Goal: Task Accomplishment & Management: Use online tool/utility

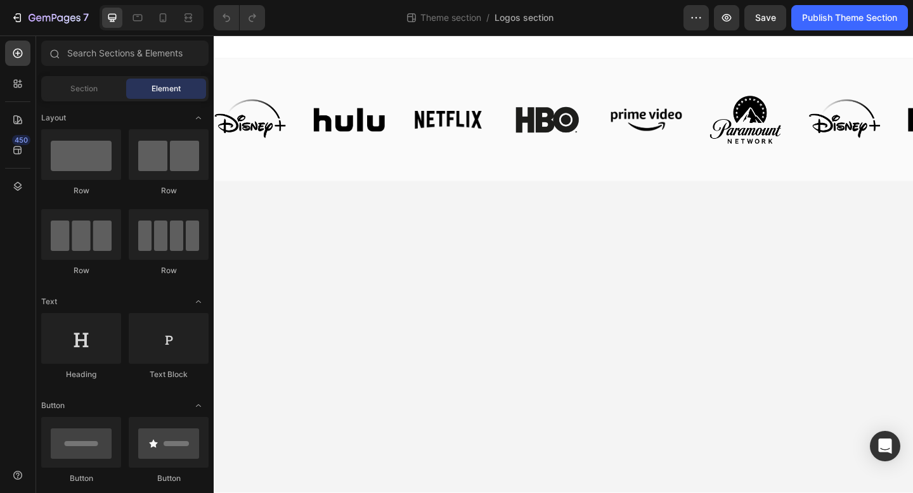
click at [164, 29] on div at bounding box center [152, 17] width 104 height 25
click at [162, 21] on icon at bounding box center [163, 17] width 13 height 13
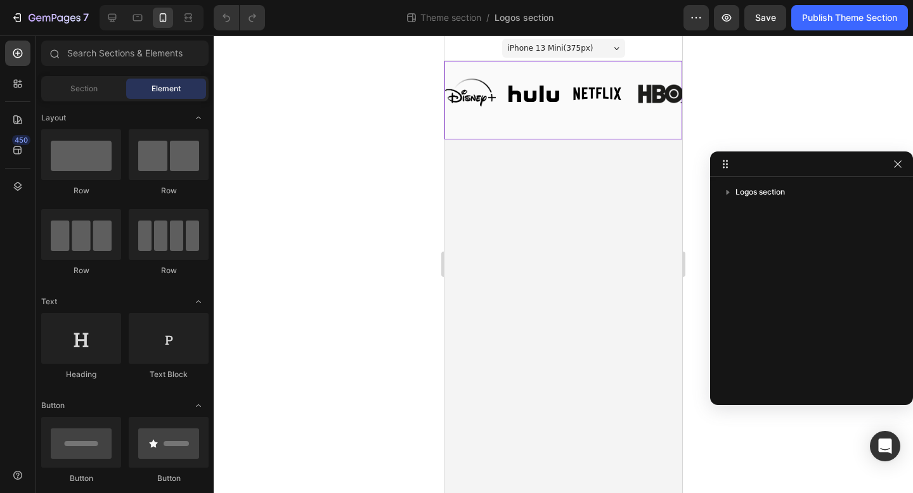
click at [538, 121] on div "Image Image Image Image Image Image" at bounding box center [635, 94] width 380 height 66
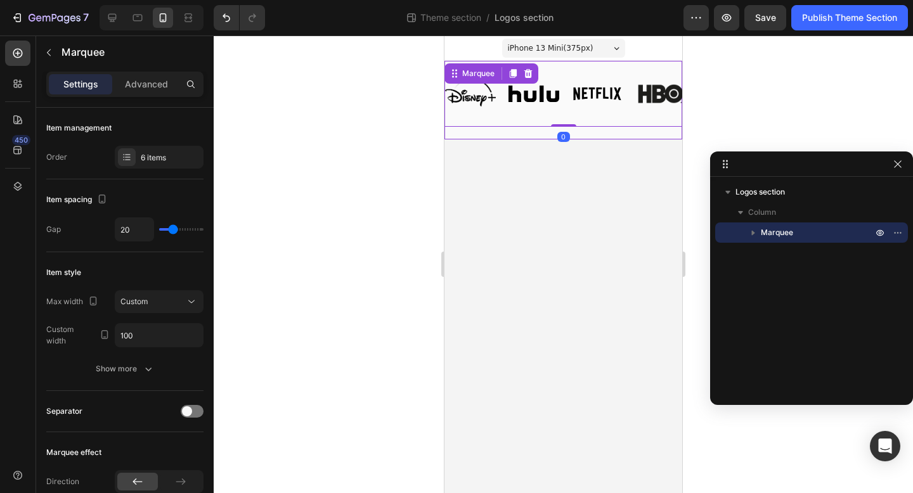
click at [517, 131] on div "Image Image Image Image Image Image Image Image Image Image Image Image Marquee…" at bounding box center [564, 100] width 238 height 79
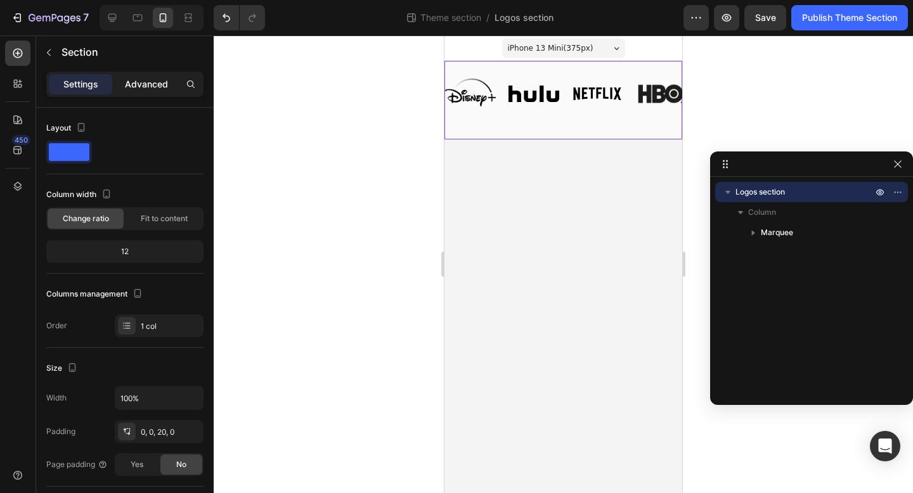
click at [158, 78] on p "Advanced" at bounding box center [146, 84] width 43 height 13
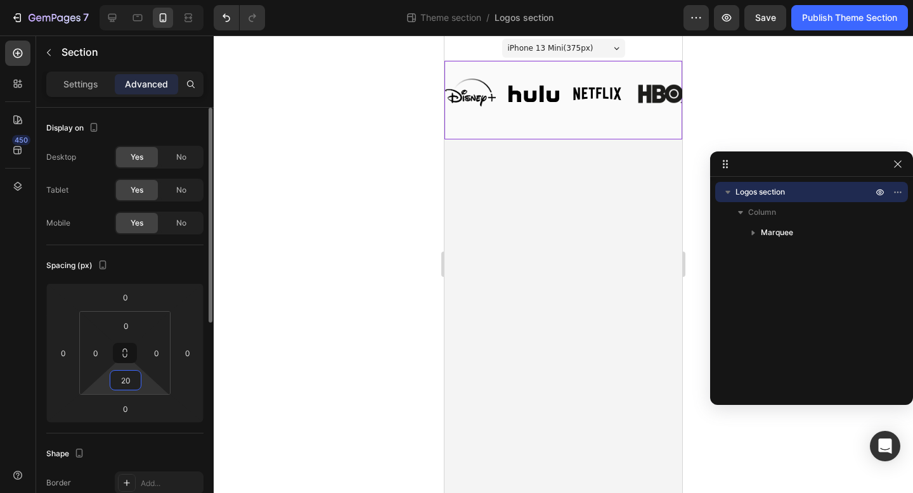
click at [133, 378] on input "20" at bounding box center [125, 380] width 25 height 19
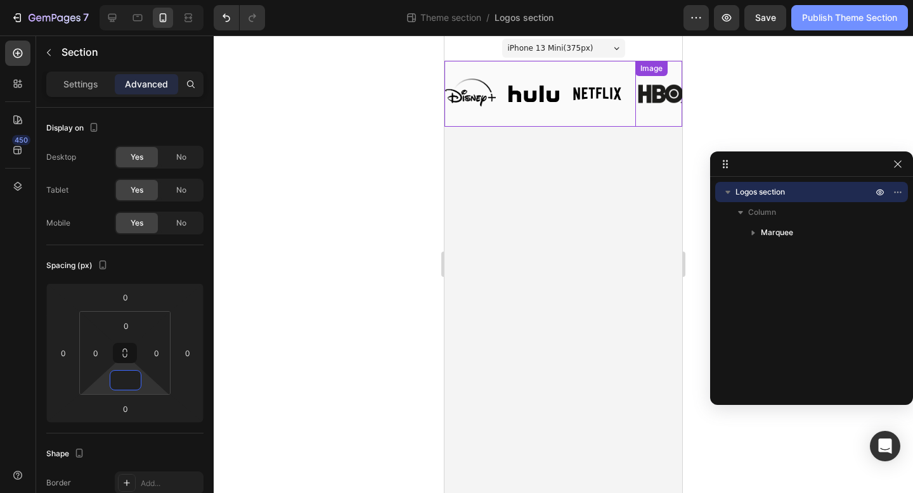
type input "0"
click at [799, 24] on button "Publish Theme Section" at bounding box center [849, 17] width 117 height 25
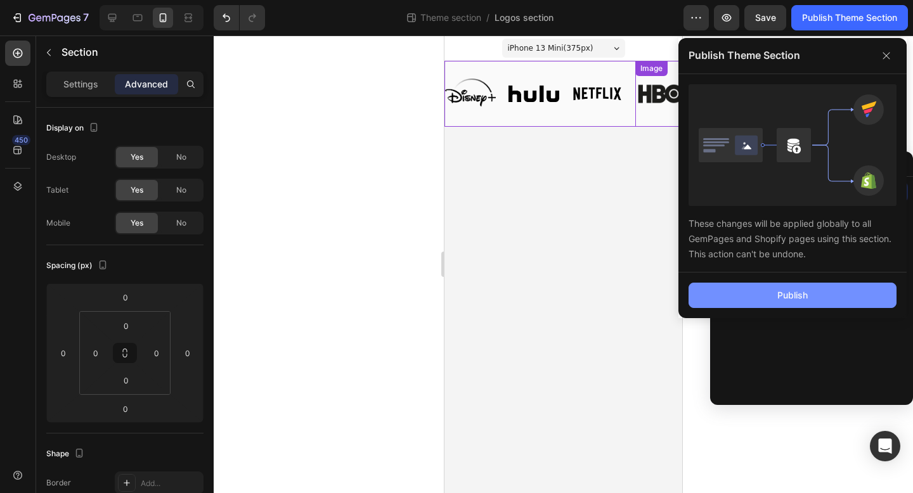
click at [784, 297] on div "Publish" at bounding box center [792, 295] width 30 height 13
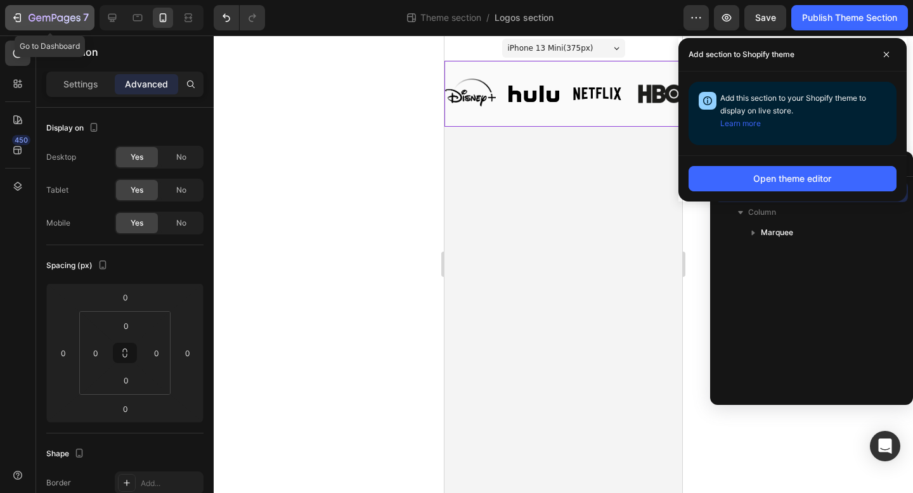
drag, startPoint x: 58, startPoint y: 14, endPoint x: 76, endPoint y: 14, distance: 18.4
click at [58, 14] on icon "button" at bounding box center [55, 18] width 52 height 11
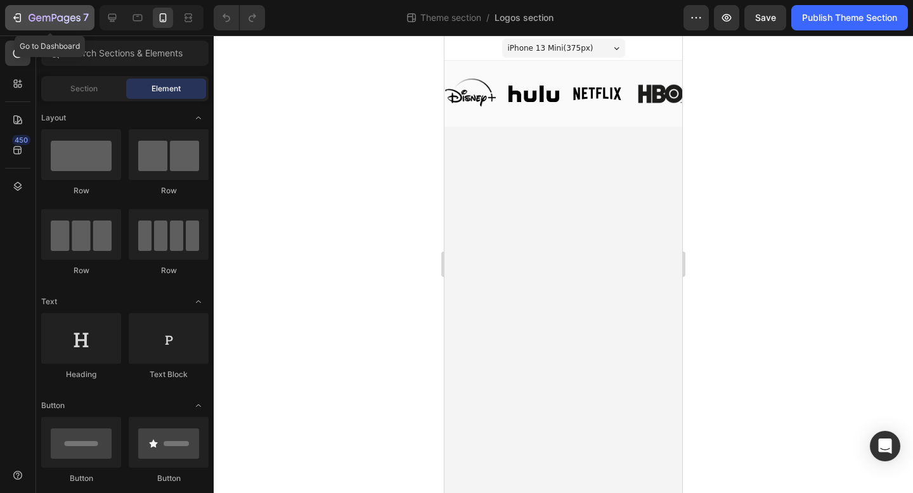
click at [35, 20] on icon "button" at bounding box center [55, 18] width 52 height 11
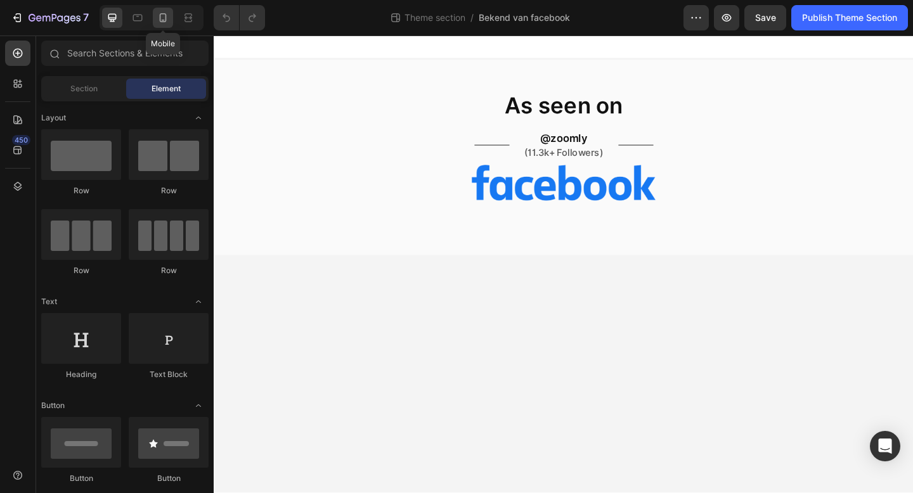
click at [157, 21] on icon at bounding box center [163, 17] width 13 height 13
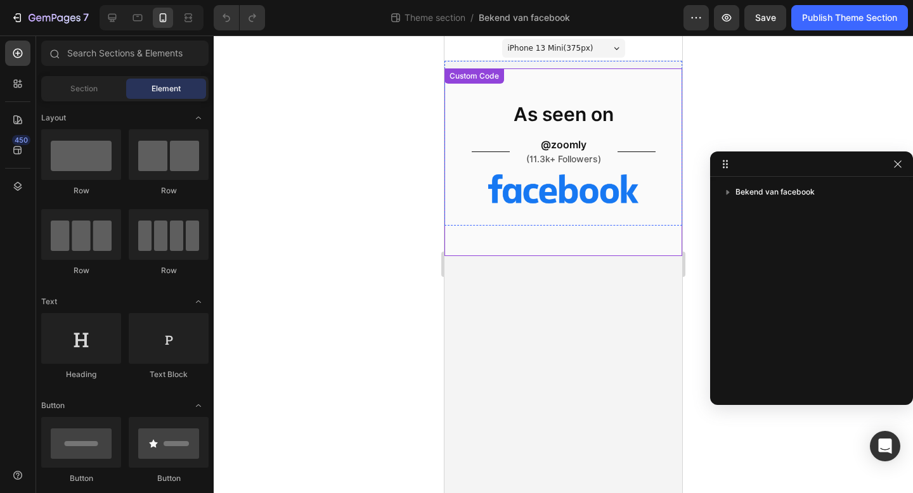
click at [524, 237] on section "As seen on @zoomly (11.3k+ Followers)" at bounding box center [564, 162] width 238 height 188
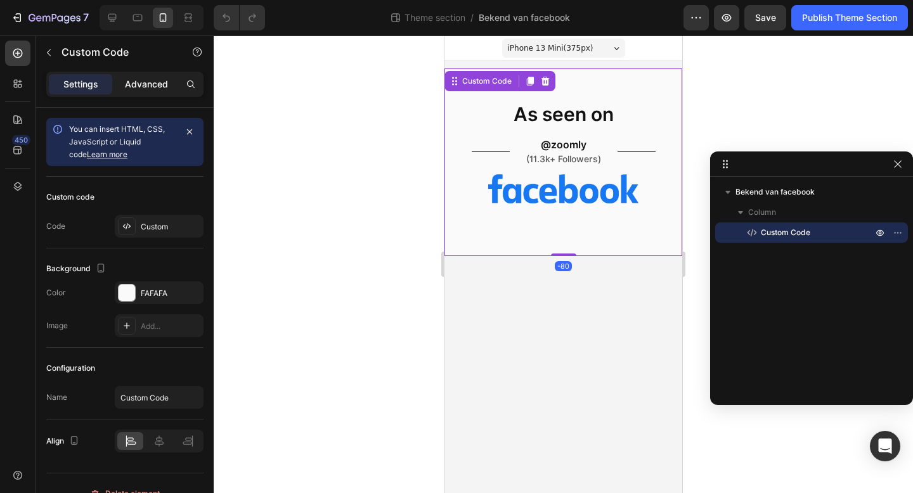
click at [159, 91] on p "Advanced" at bounding box center [146, 84] width 43 height 13
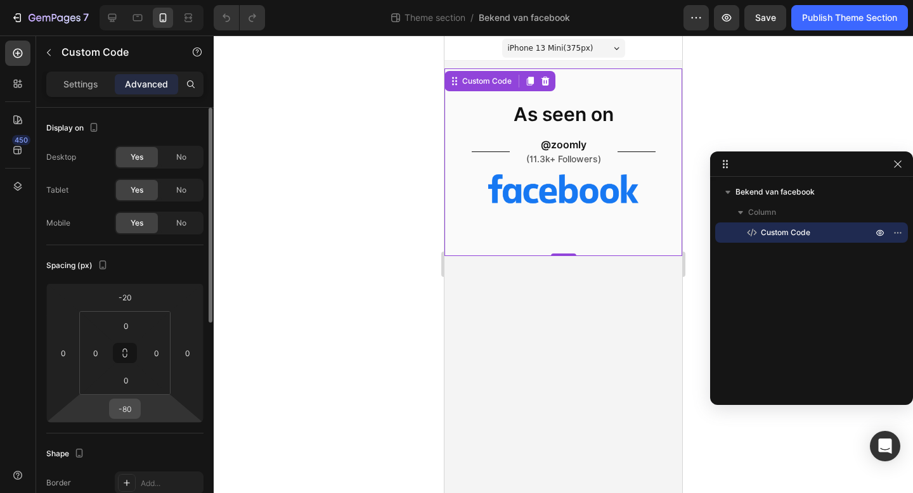
click at [133, 408] on input "-80" at bounding box center [124, 408] width 25 height 19
type input "-80"
click at [129, 384] on input "0" at bounding box center [125, 380] width 25 height 19
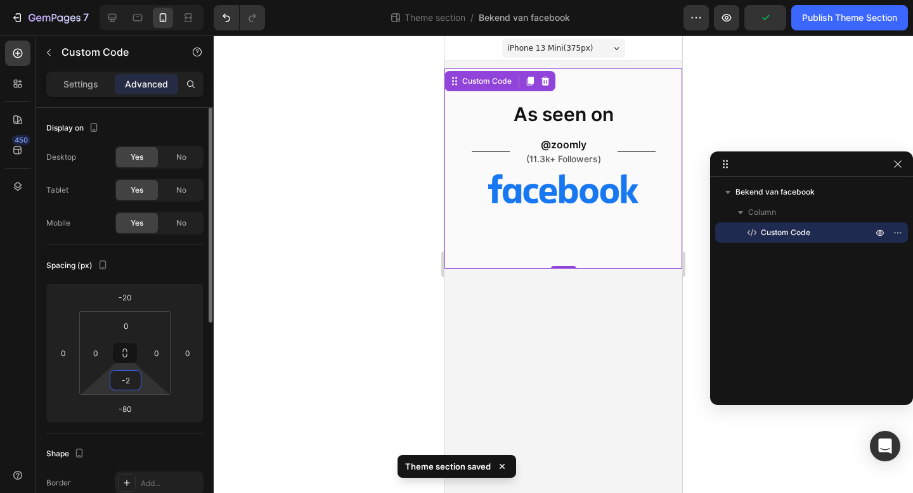
type input "-"
type input "2"
type input "-"
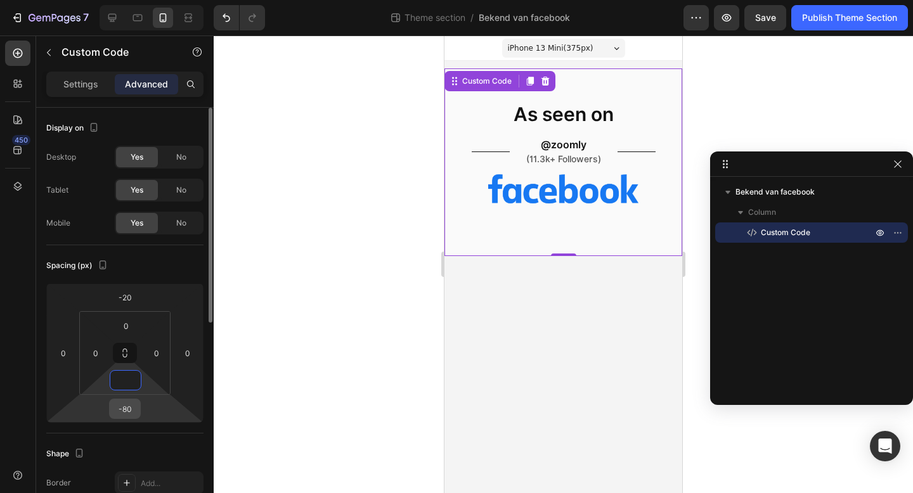
type input "0"
click at [131, 410] on input "-80" at bounding box center [124, 408] width 25 height 19
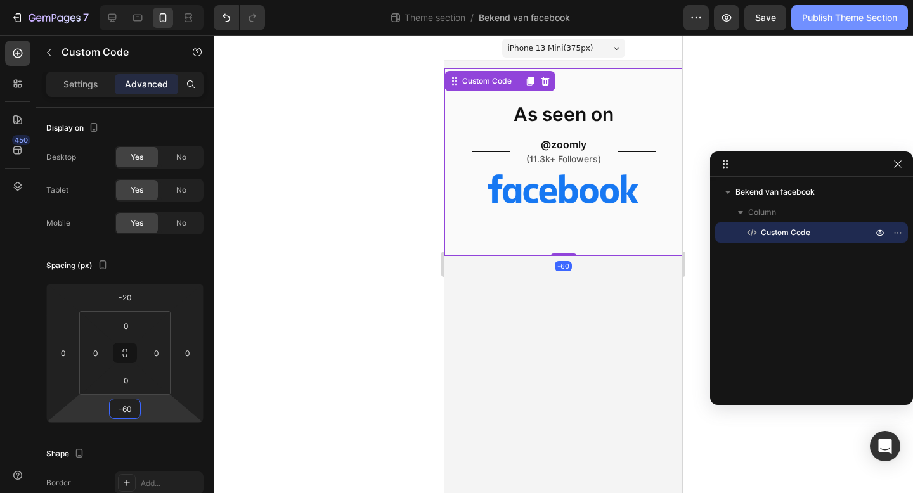
type input "-60"
click at [817, 14] on div "Publish Theme Section" at bounding box center [849, 17] width 95 height 13
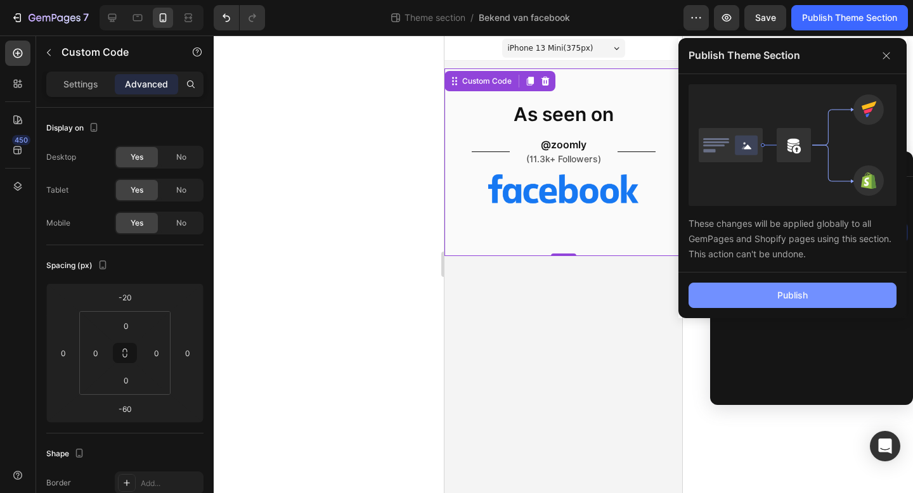
click at [737, 297] on button "Publish" at bounding box center [793, 295] width 208 height 25
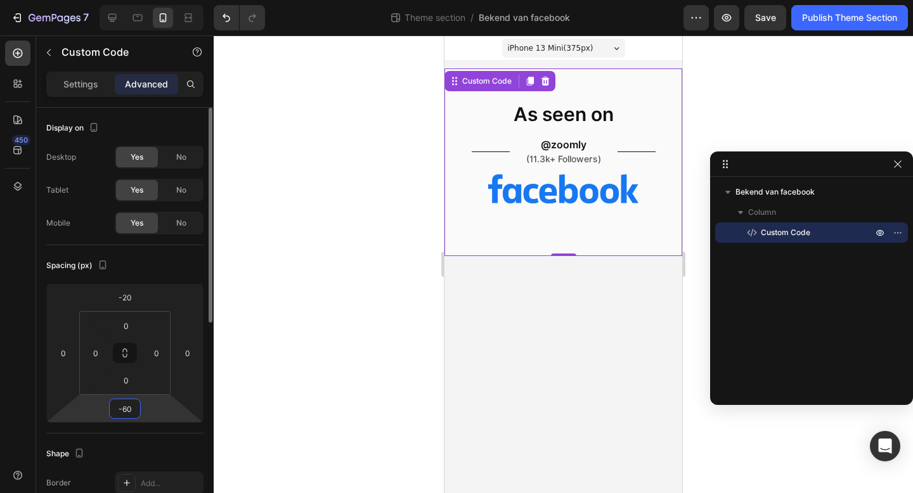
click at [128, 403] on input "-60" at bounding box center [124, 408] width 25 height 19
type input "-80"
click at [129, 294] on input "-20" at bounding box center [124, 297] width 25 height 19
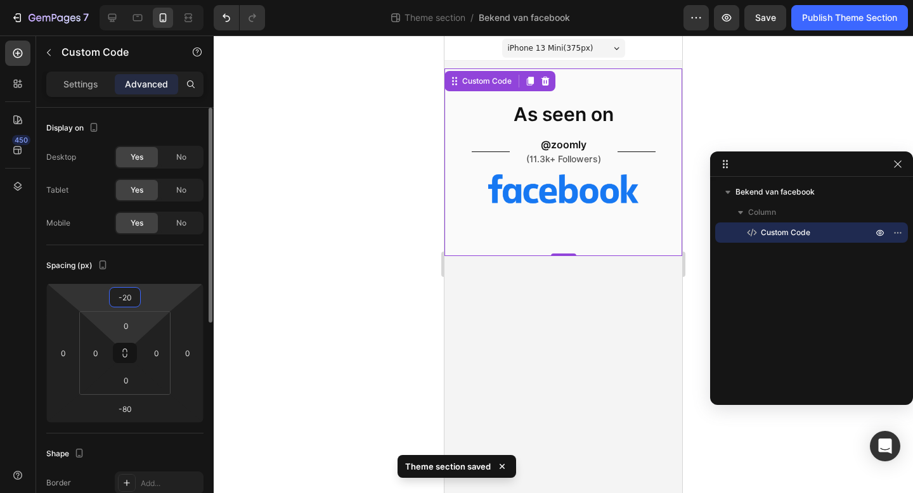
type input "-2"
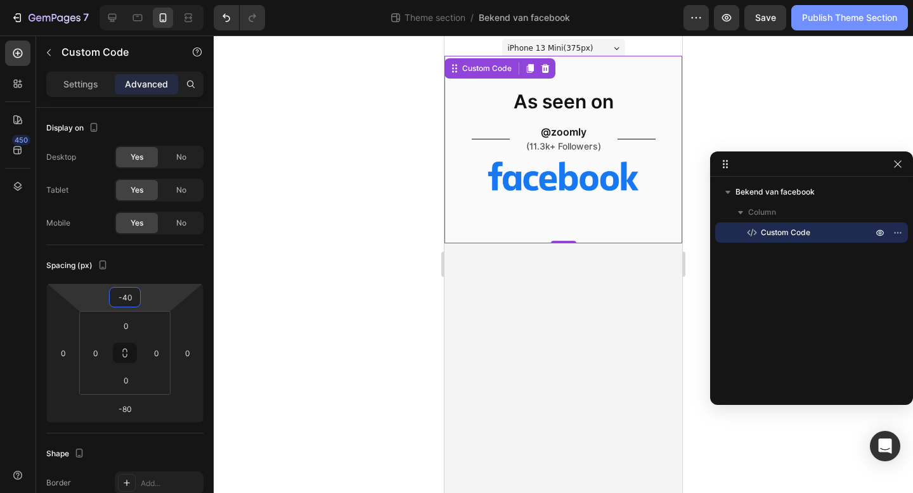
type input "-40"
click at [808, 23] on div "Publish Theme Section" at bounding box center [849, 17] width 95 height 13
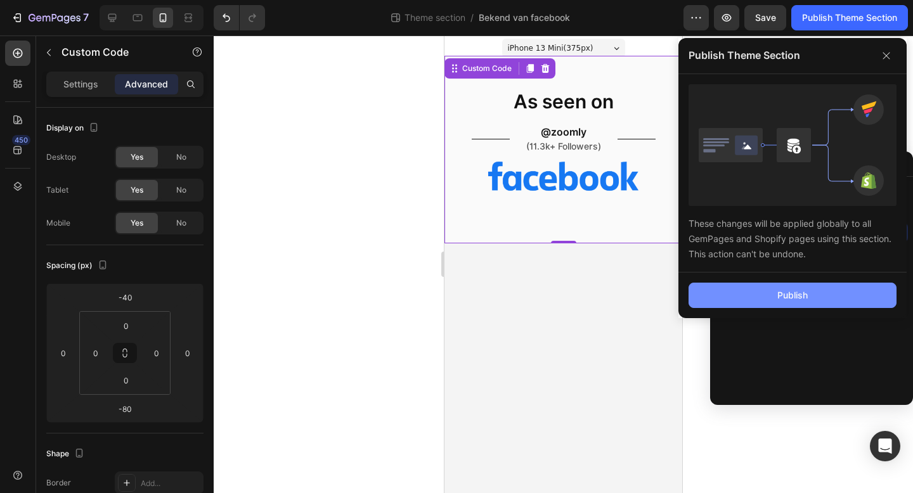
click at [727, 301] on button "Publish" at bounding box center [793, 295] width 208 height 25
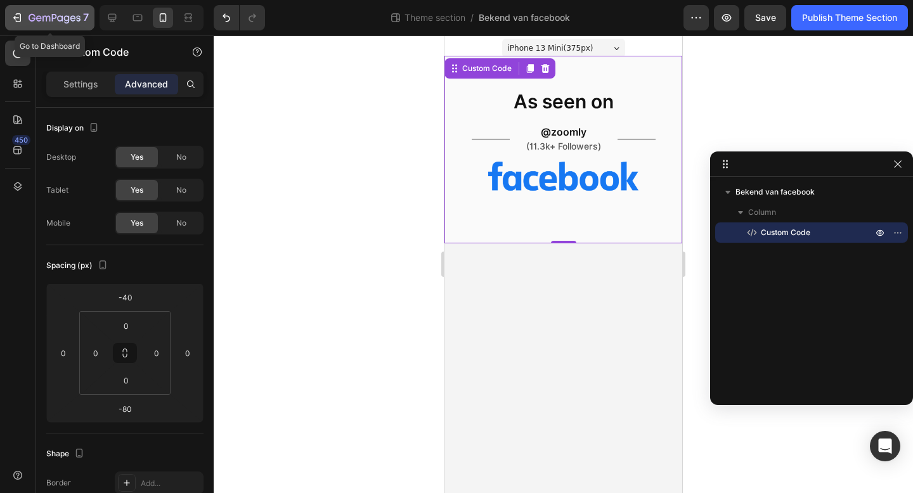
click at [62, 22] on icon "button" at bounding box center [55, 18] width 52 height 11
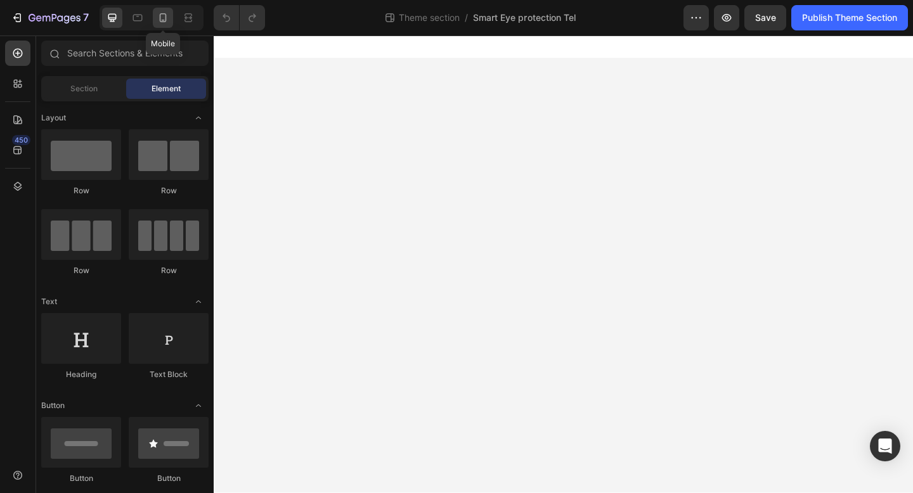
click at [158, 17] on icon at bounding box center [163, 17] width 13 height 13
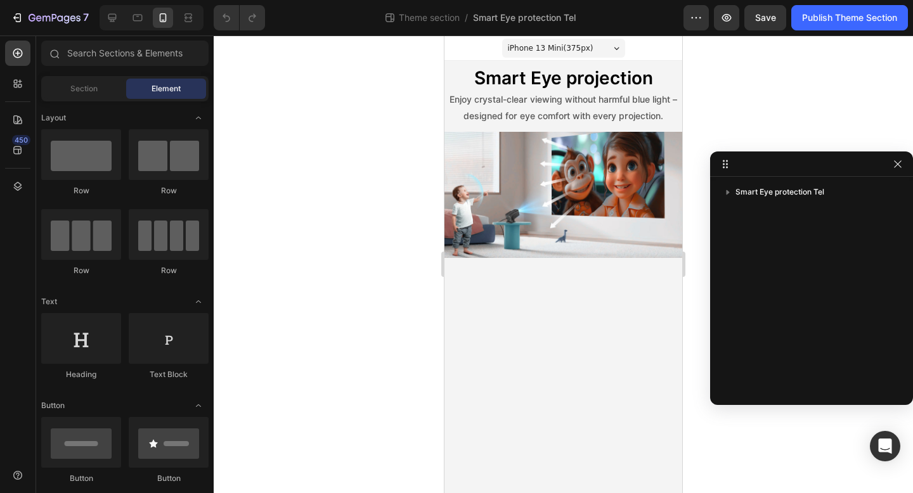
click at [472, 62] on div "iPhone 13 Mini ( 375 px) iPhone 13 Mini iPhone 13 Pro iPhone 11 Pro Max iPhone …" at bounding box center [564, 160] width 238 height 249
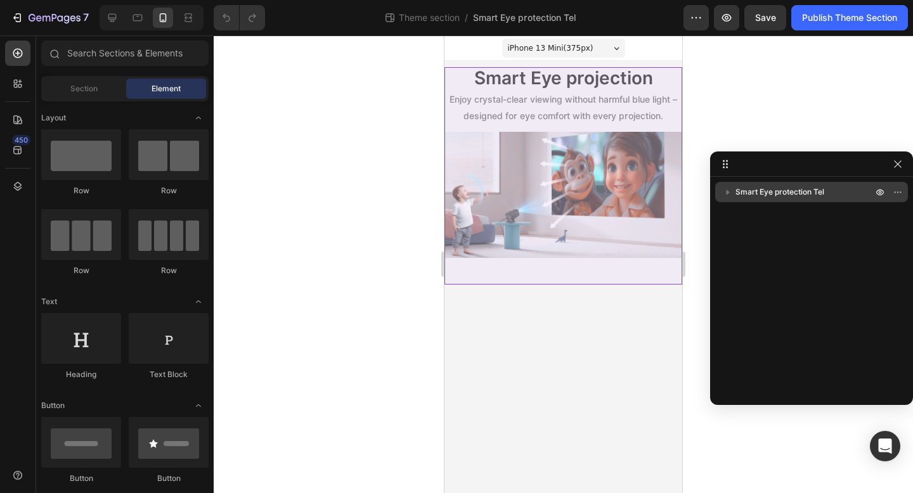
click at [819, 189] on span "Smart Eye protection Tel" at bounding box center [780, 192] width 89 height 13
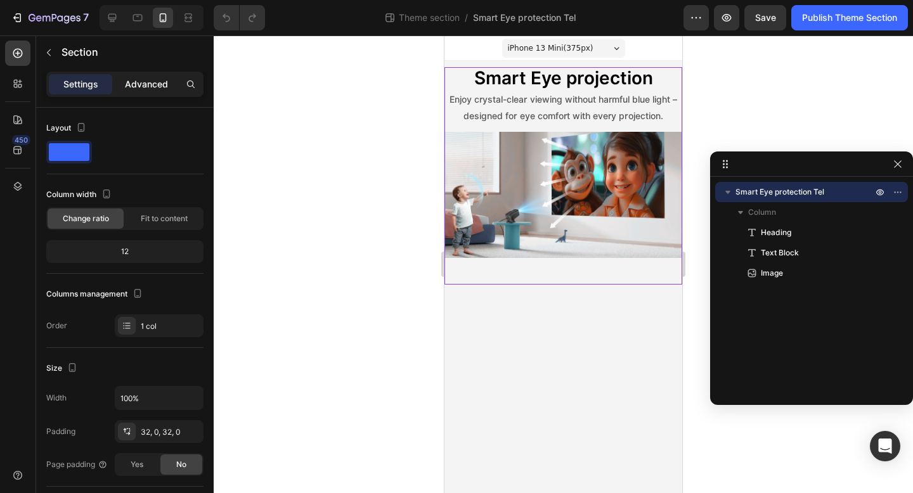
click at [159, 84] on p "Advanced" at bounding box center [146, 84] width 43 height 13
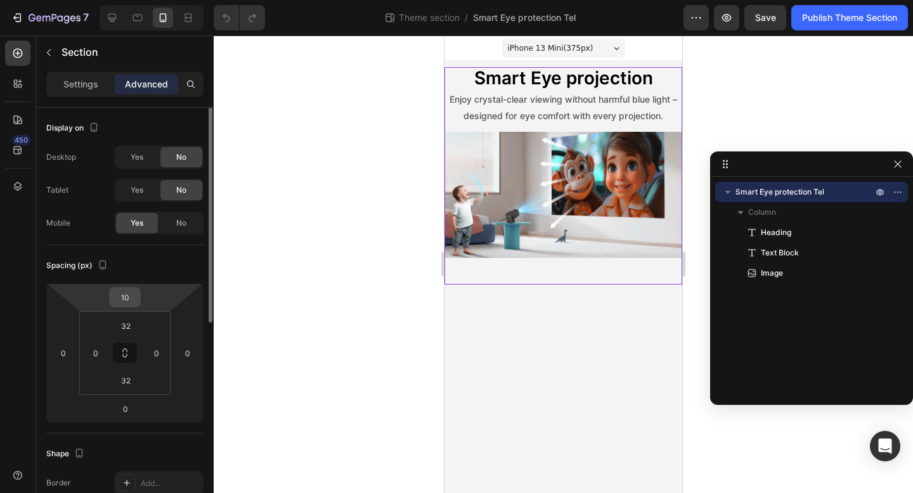
click at [126, 294] on input "10" at bounding box center [124, 297] width 25 height 19
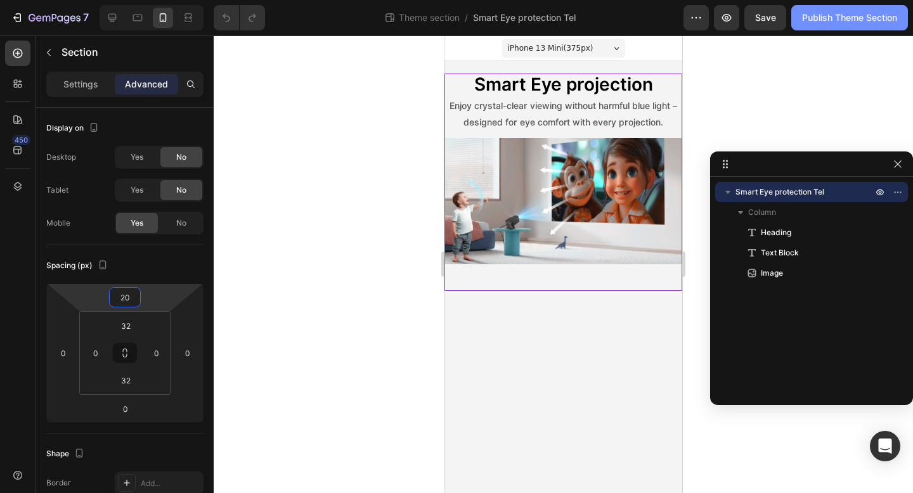
click at [866, 18] on div "Publish Theme Section" at bounding box center [849, 17] width 95 height 13
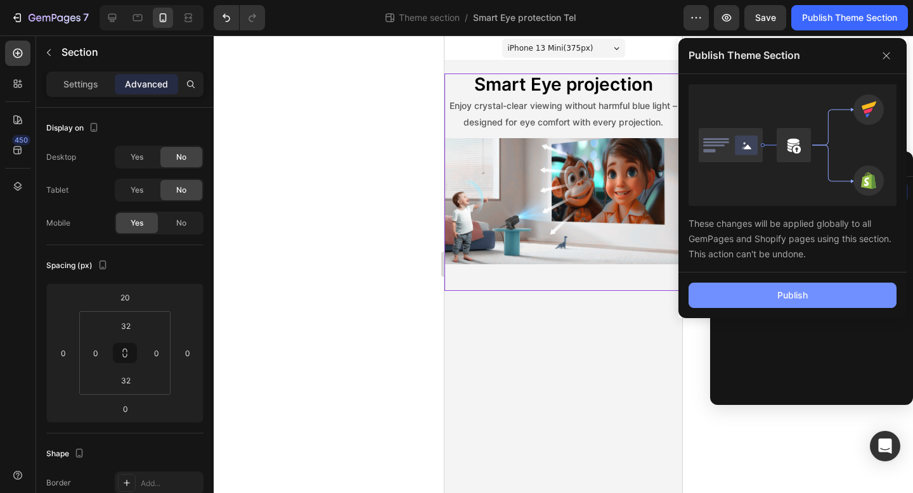
click at [737, 302] on button "Publish" at bounding box center [793, 295] width 208 height 25
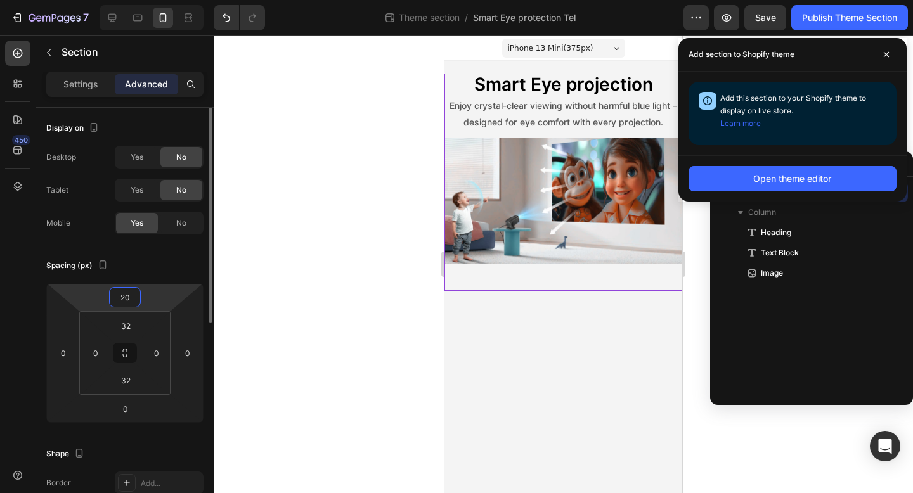
click at [132, 299] on input "20" at bounding box center [124, 297] width 25 height 19
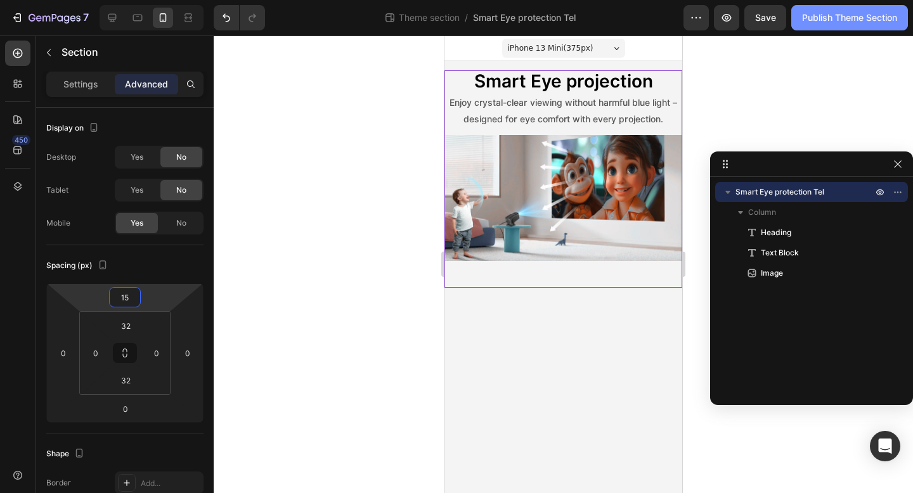
type input "15"
click at [824, 25] on button "Publish Theme Section" at bounding box center [849, 17] width 117 height 25
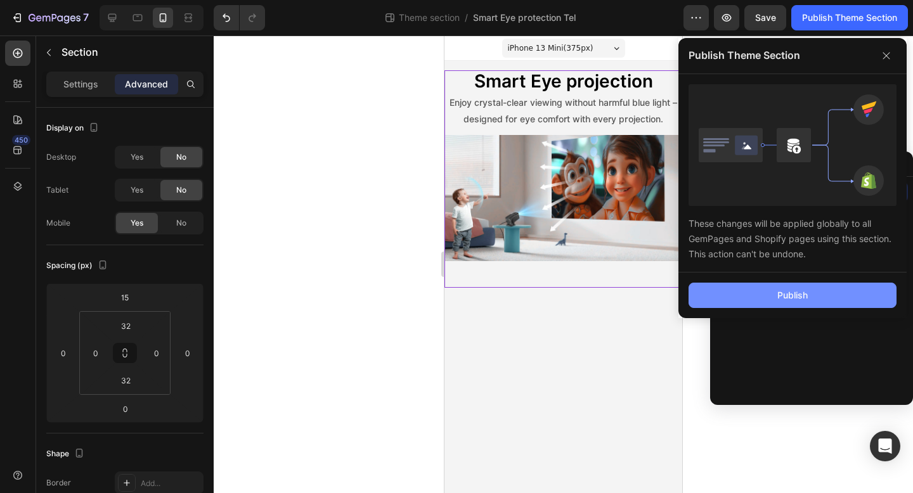
click at [762, 299] on button "Publish" at bounding box center [793, 295] width 208 height 25
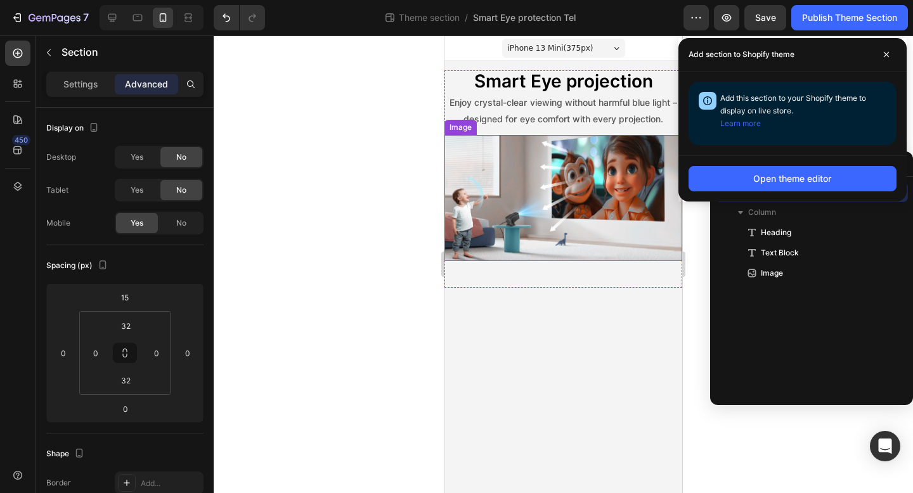
click at [516, 178] on img at bounding box center [564, 198] width 238 height 126
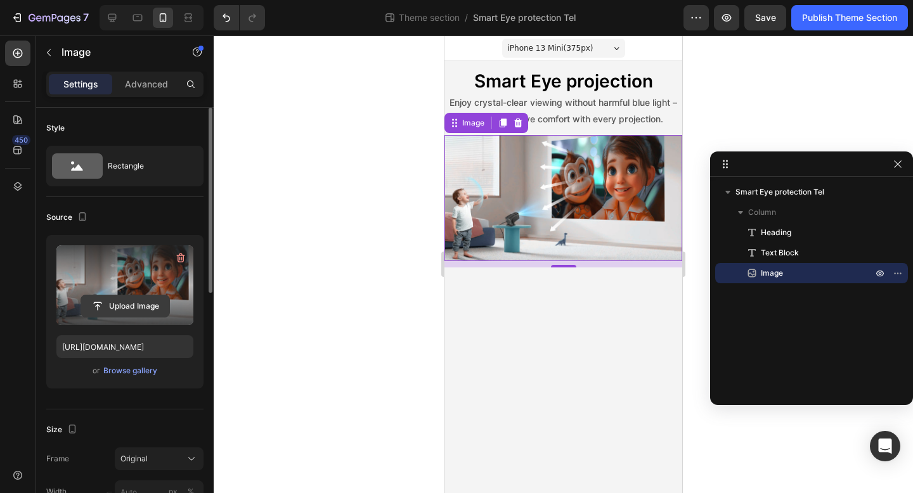
click at [138, 310] on input "file" at bounding box center [125, 306] width 88 height 22
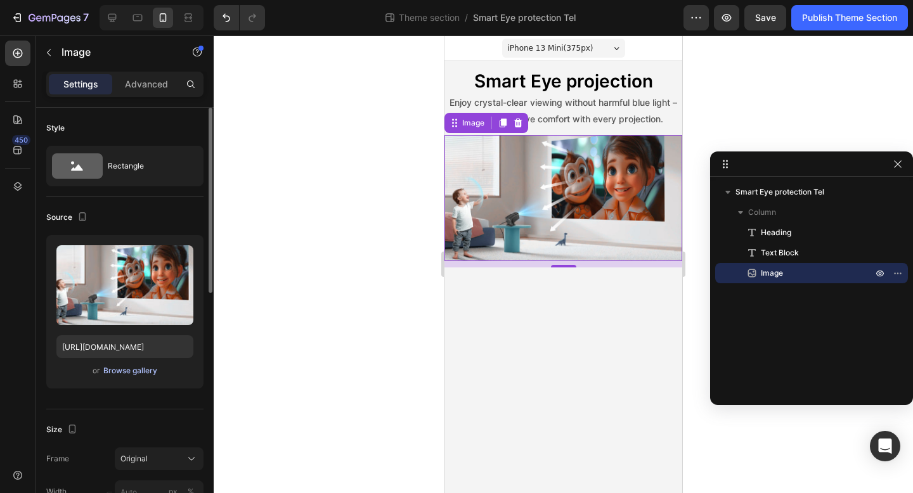
click at [119, 371] on div "Browse gallery" at bounding box center [130, 370] width 54 height 11
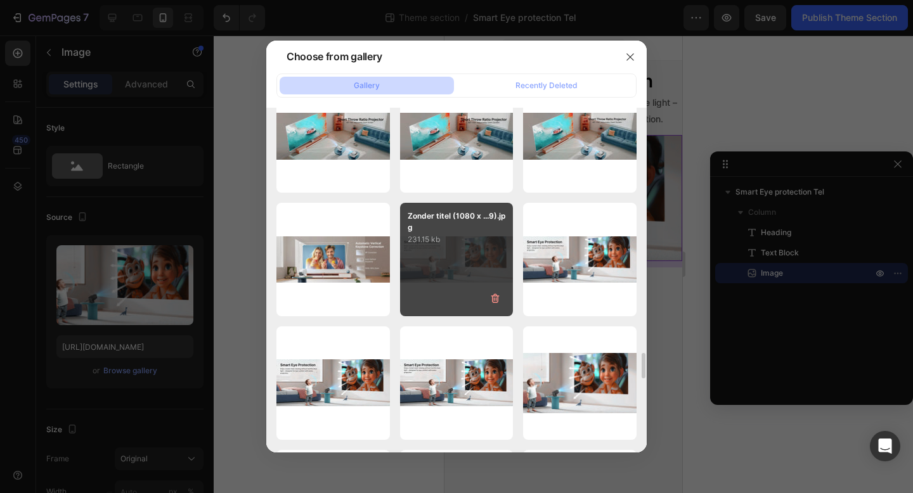
scroll to position [3484, 0]
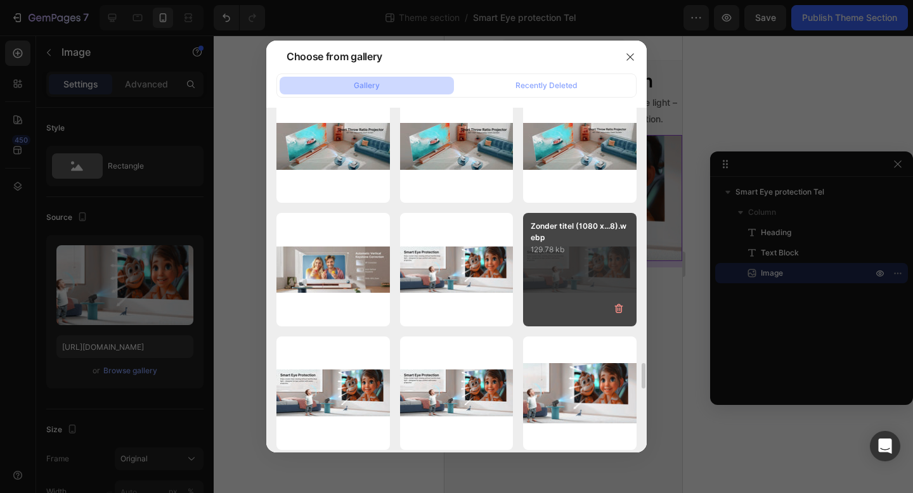
click at [560, 266] on div "Zonder titel (1080 x...8).webp 129.78 kb" at bounding box center [580, 270] width 114 height 114
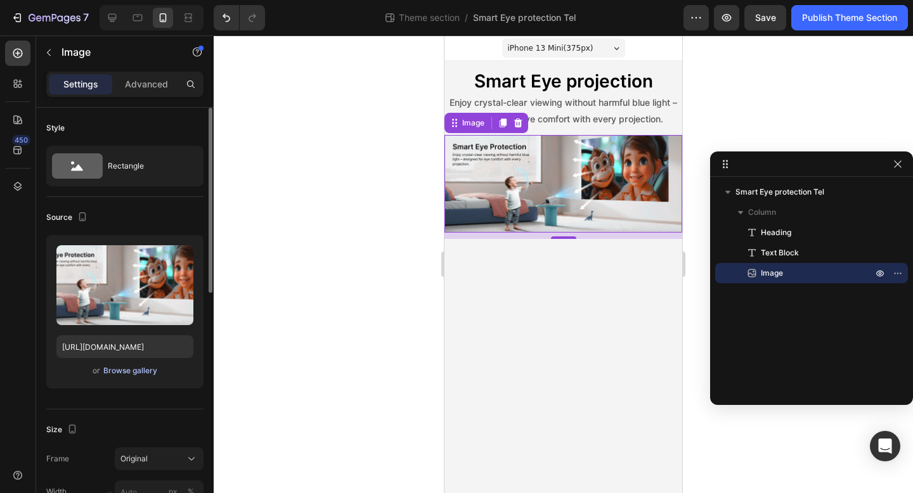
click at [110, 375] on div "Browse gallery" at bounding box center [130, 370] width 54 height 11
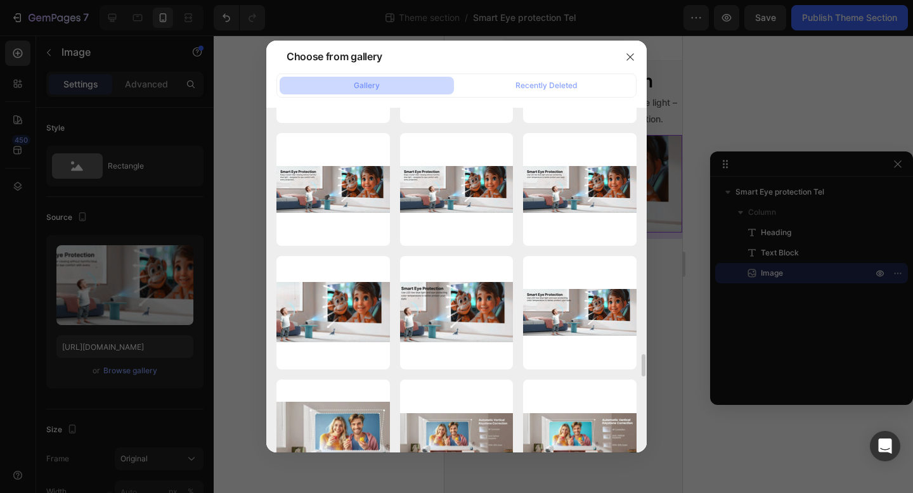
scroll to position [3811, 0]
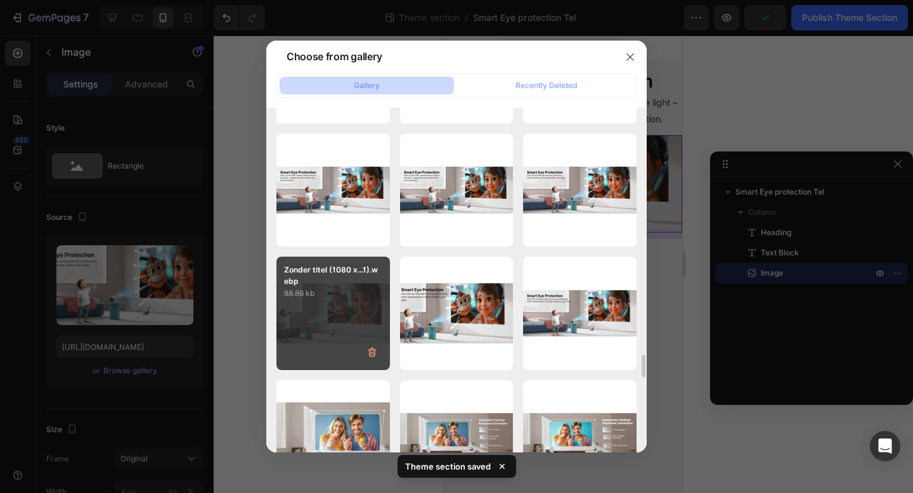
click at [361, 315] on div "Zonder titel (1080 x...1).webp 88.86 kb" at bounding box center [333, 314] width 114 height 114
type input "https://cdn.shopify.com/s/files/1/0891/4390/2550/files/gempages_550341891921544…"
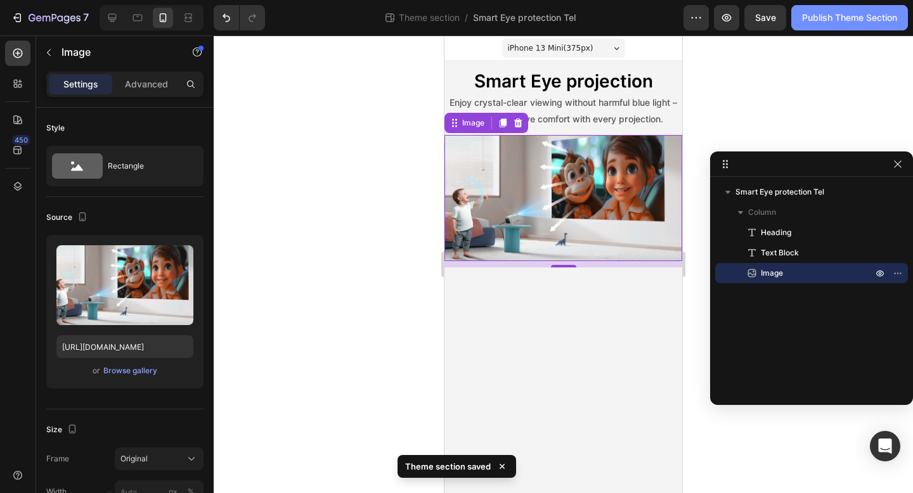
click at [821, 18] on div "Publish Theme Section" at bounding box center [849, 17] width 95 height 13
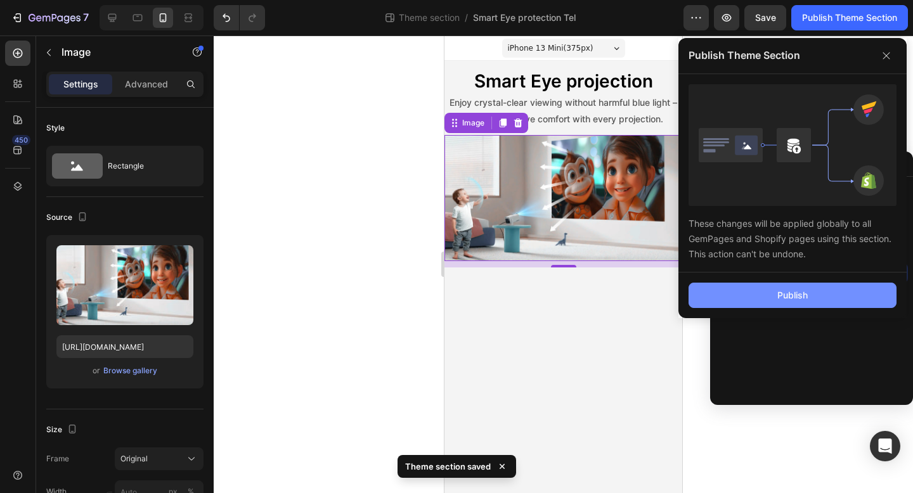
click at [732, 294] on button "Publish" at bounding box center [793, 295] width 208 height 25
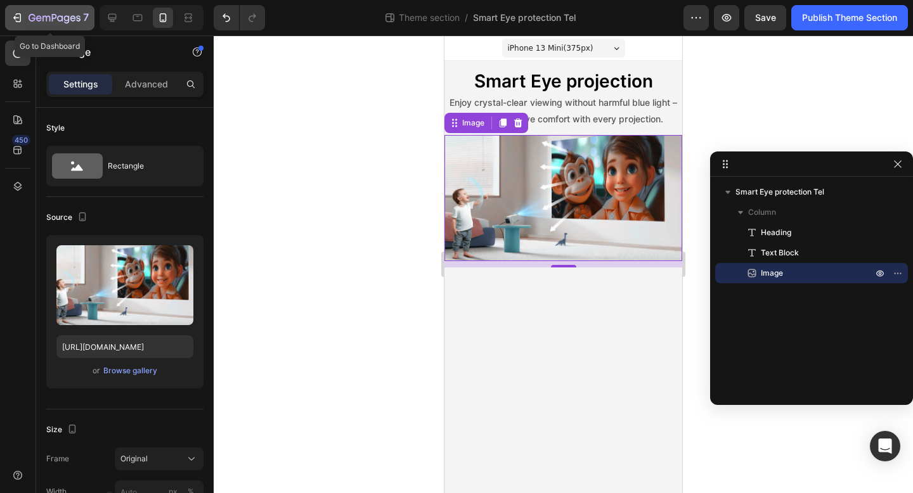
click at [59, 19] on icon "button" at bounding box center [55, 18] width 52 height 11
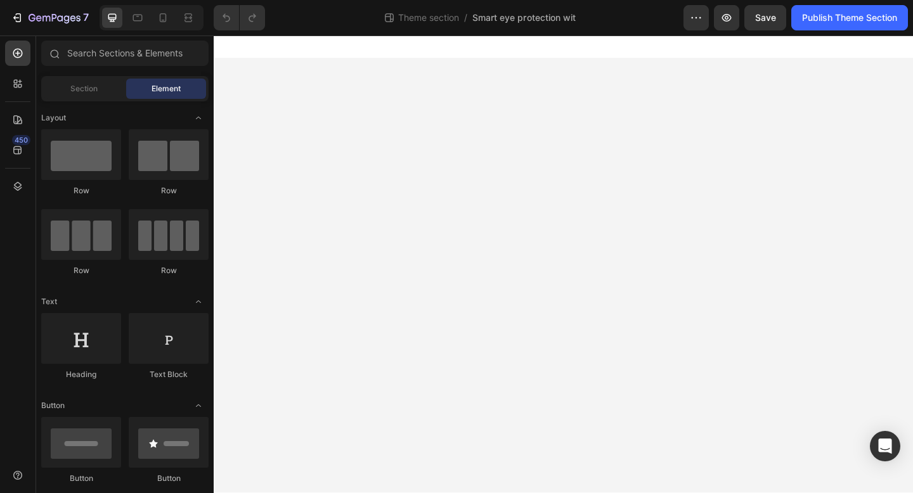
click at [162, 17] on icon at bounding box center [163, 17] width 13 height 13
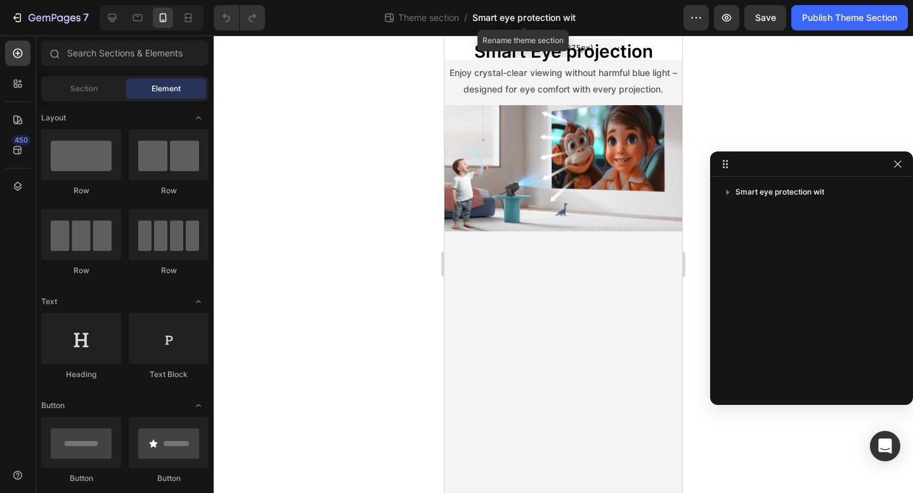
click at [563, 13] on span "Smart eye protection wit" at bounding box center [523, 17] width 103 height 13
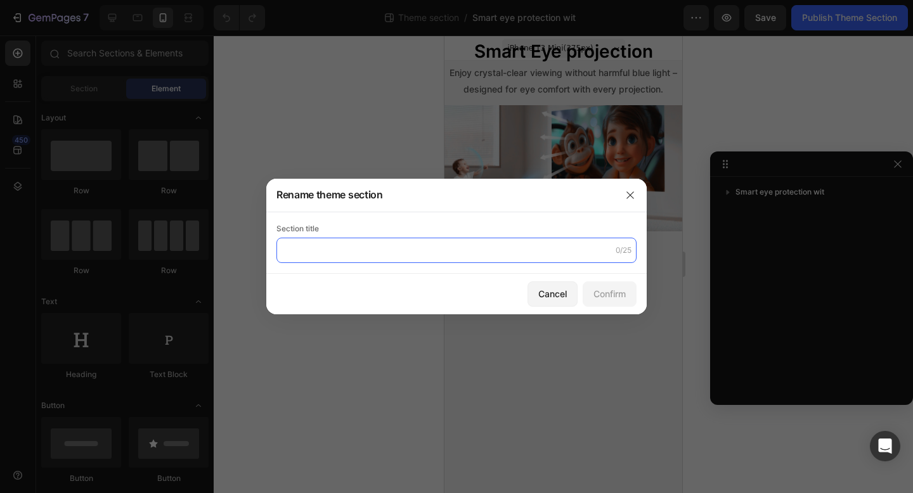
click at [438, 249] on input "text" at bounding box center [456, 250] width 360 height 25
type input "SMart eye protection zwar"
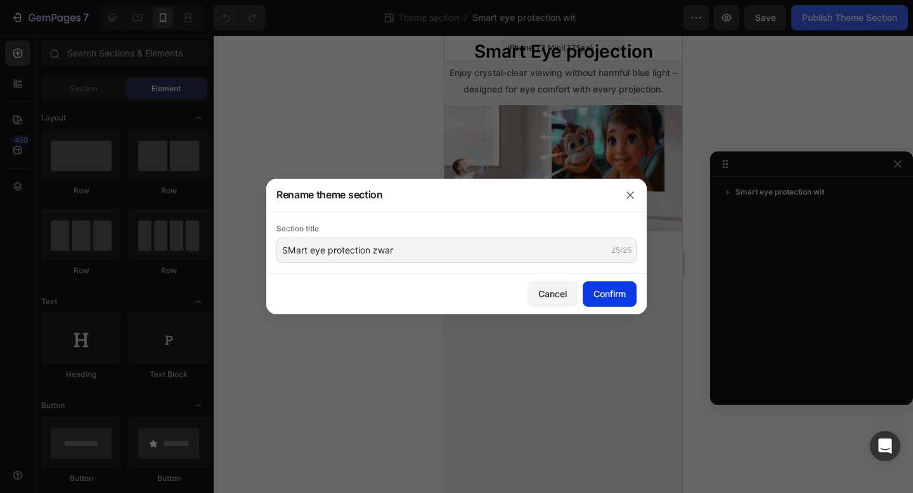
click at [623, 289] on div "Confirm" at bounding box center [610, 294] width 32 height 13
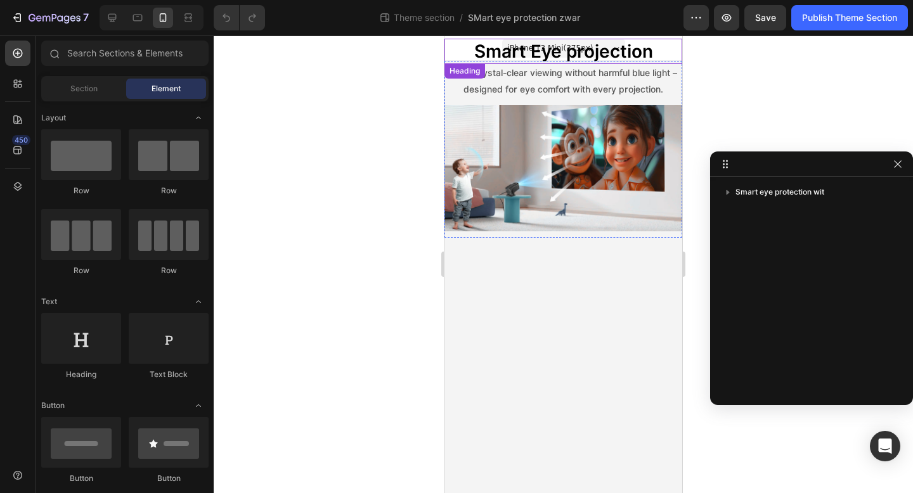
click at [472, 48] on h2 "Smart Eye projection" at bounding box center [564, 51] width 238 height 25
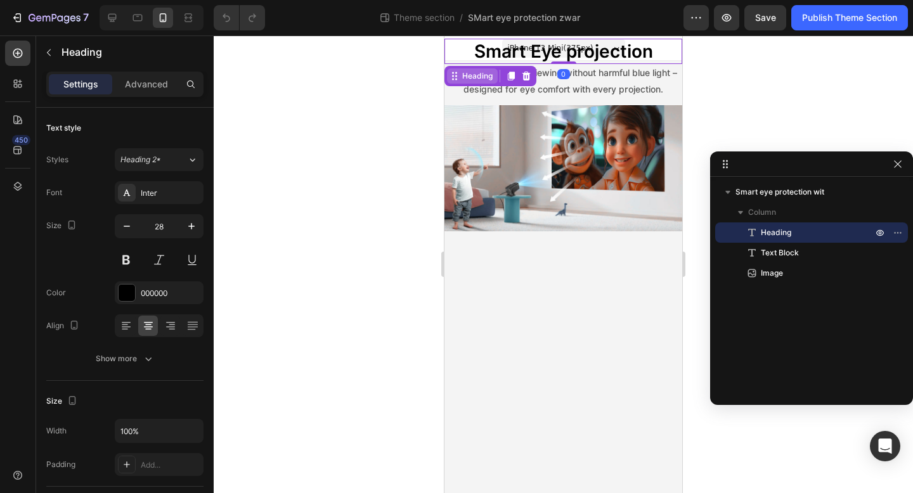
click at [471, 72] on div "Heading" at bounding box center [478, 75] width 36 height 11
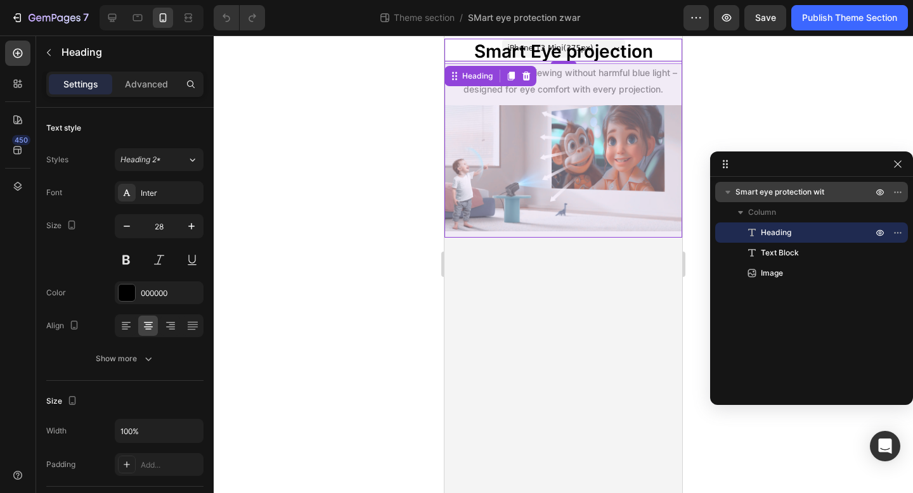
click at [779, 193] on span "Smart eye protection wit" at bounding box center [780, 192] width 89 height 13
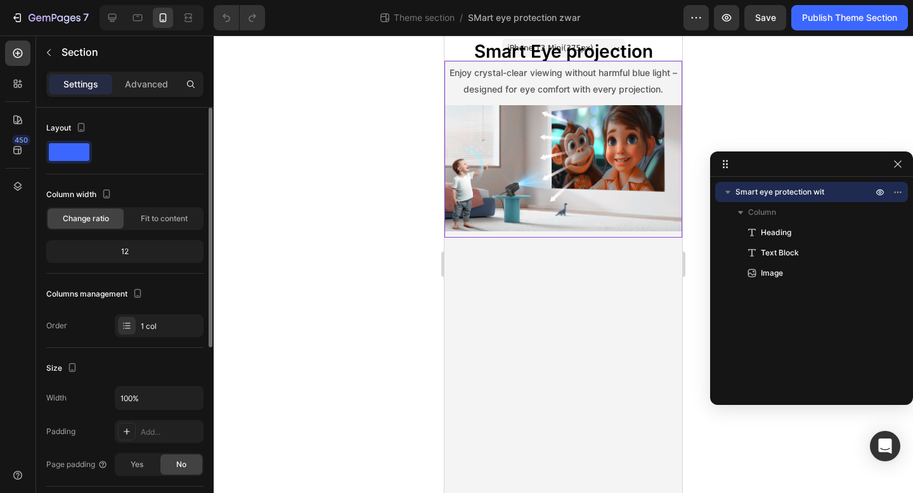
click at [155, 76] on div "Advanced" at bounding box center [146, 84] width 63 height 20
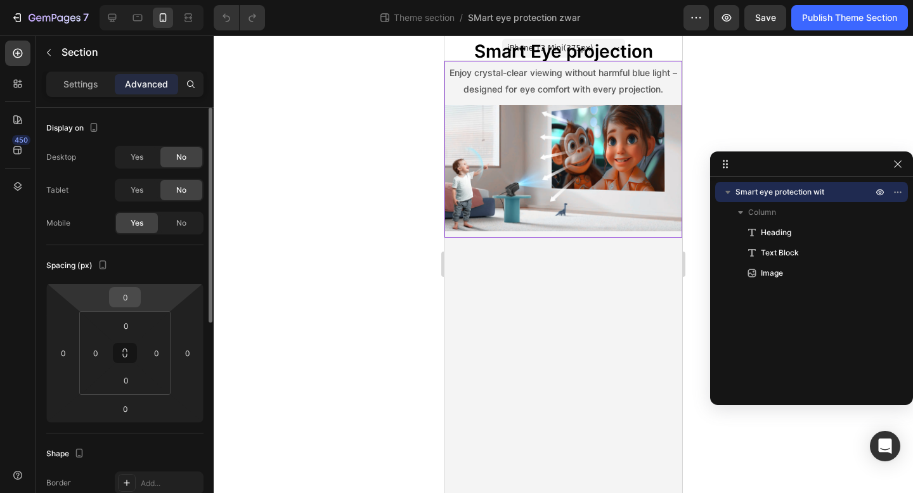
click at [127, 301] on input "0" at bounding box center [124, 297] width 25 height 19
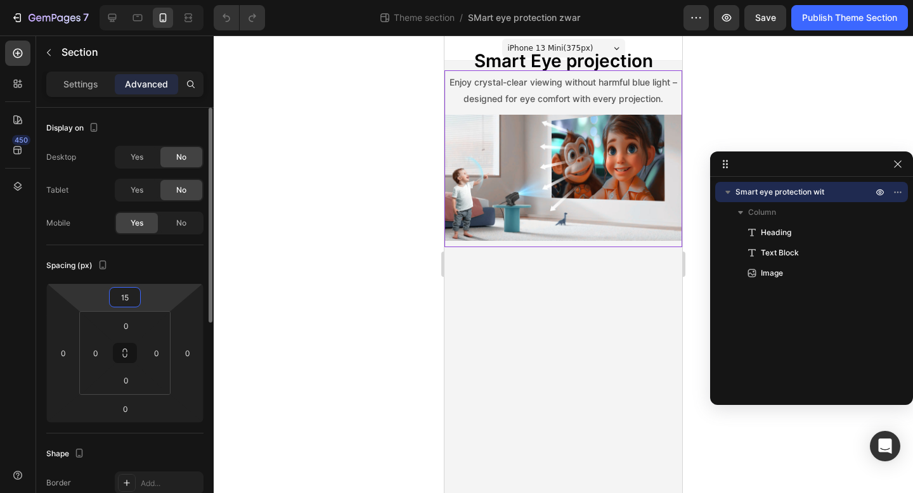
type input "1"
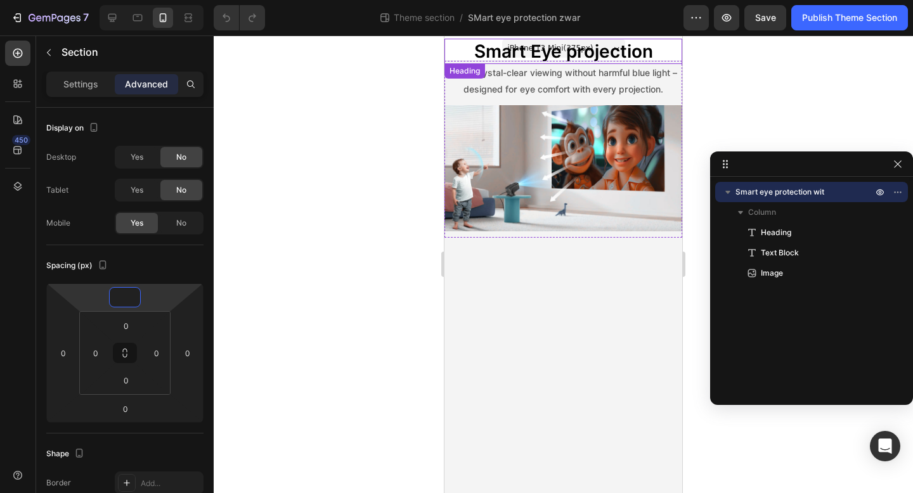
click at [503, 48] on h2 "Smart Eye projection" at bounding box center [564, 51] width 238 height 25
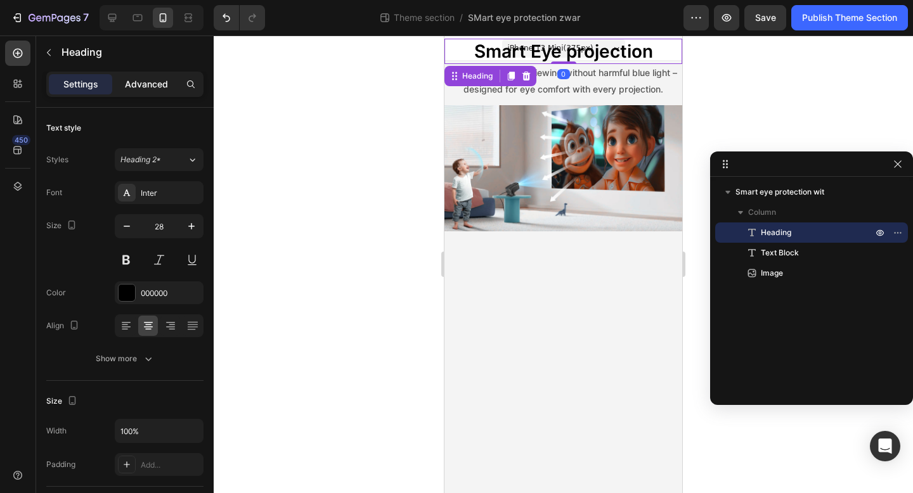
click at [134, 79] on p "Advanced" at bounding box center [146, 84] width 43 height 13
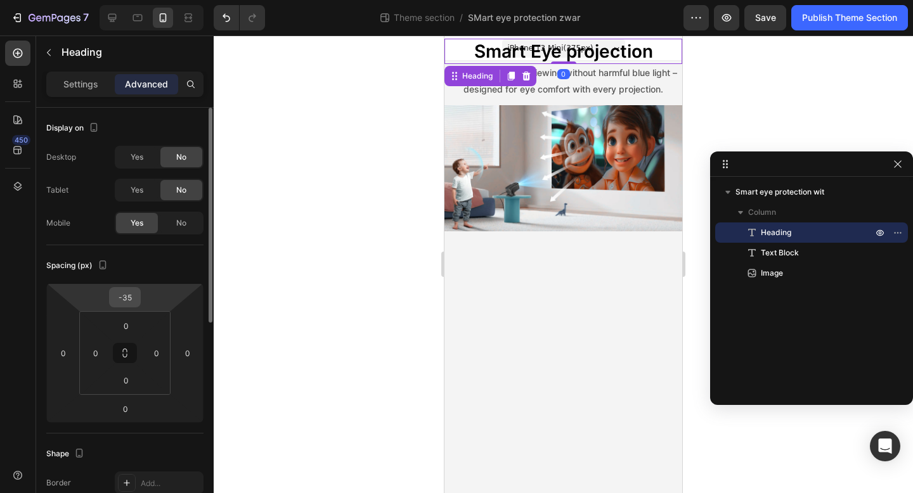
click at [130, 301] on input "-35" at bounding box center [124, 297] width 25 height 19
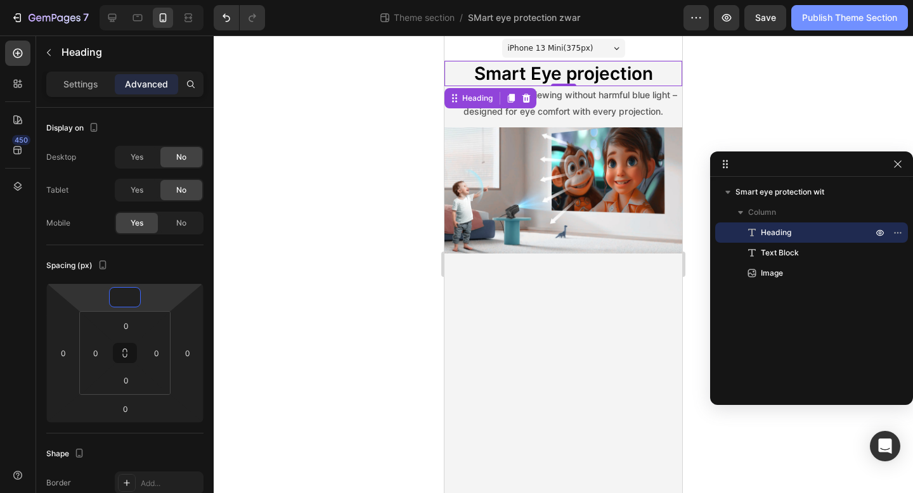
type input "0"
click at [834, 19] on div "Publish Theme Section" at bounding box center [849, 17] width 95 height 13
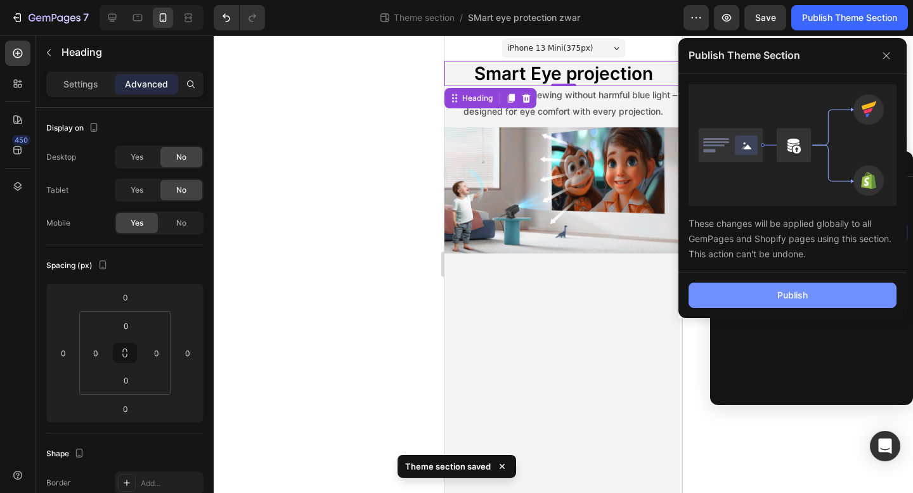
click at [770, 288] on button "Publish" at bounding box center [793, 295] width 208 height 25
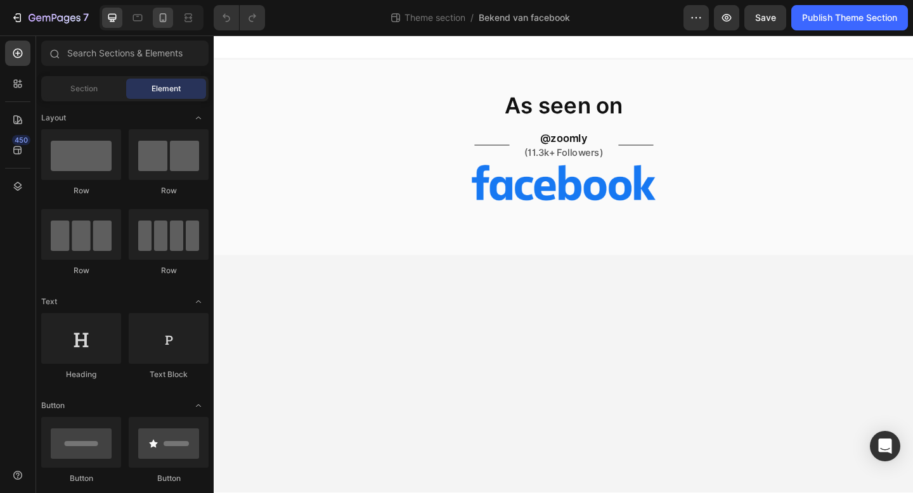
click at [159, 27] on div at bounding box center [163, 18] width 20 height 20
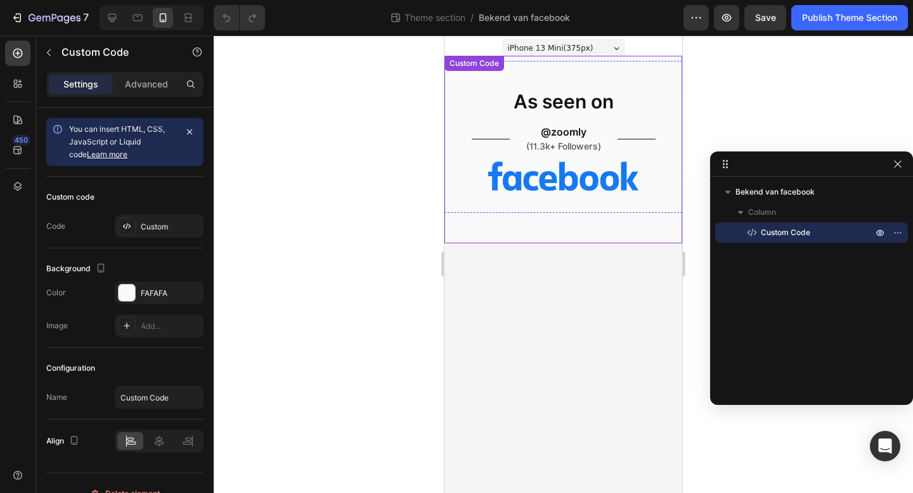
click at [510, 86] on section "As seen on @zoomly (11.3k+ Followers)" at bounding box center [564, 150] width 238 height 188
click at [160, 82] on p "Advanced" at bounding box center [146, 84] width 43 height 13
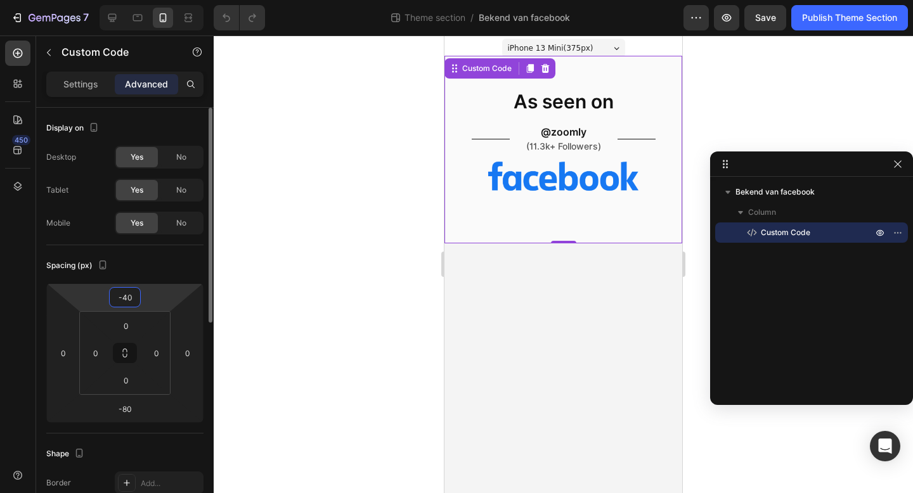
click at [131, 297] on input "-40" at bounding box center [124, 297] width 25 height 19
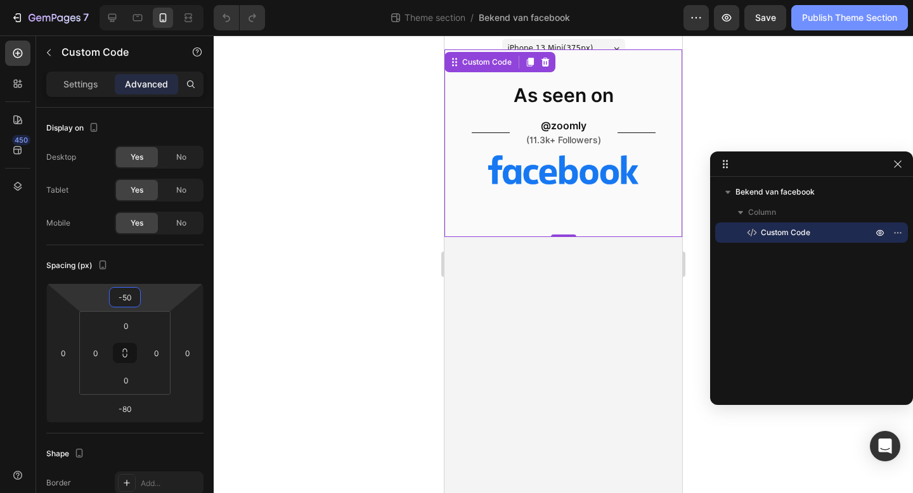
type input "-50"
click at [829, 18] on div "Publish Theme Section" at bounding box center [849, 17] width 95 height 13
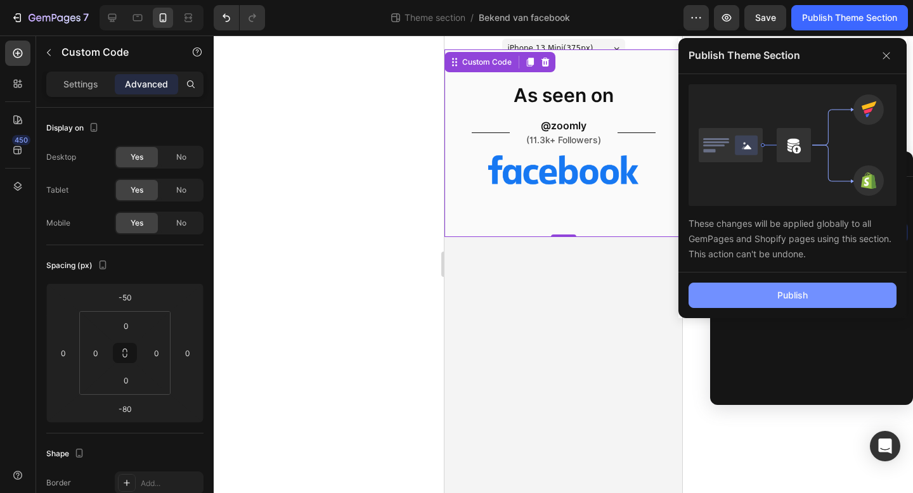
click at [741, 287] on button "Publish" at bounding box center [793, 295] width 208 height 25
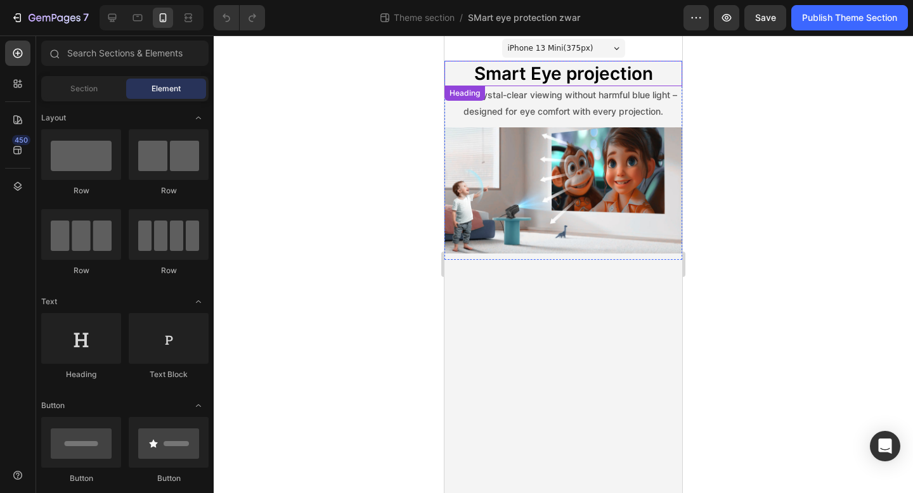
click at [454, 71] on h2 "Smart Eye projection" at bounding box center [564, 73] width 238 height 25
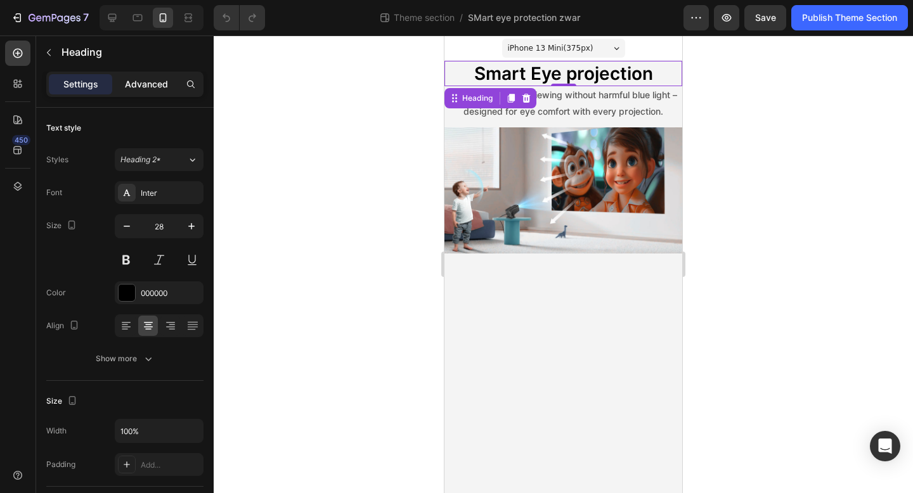
click at [141, 84] on p "Advanced" at bounding box center [146, 84] width 43 height 13
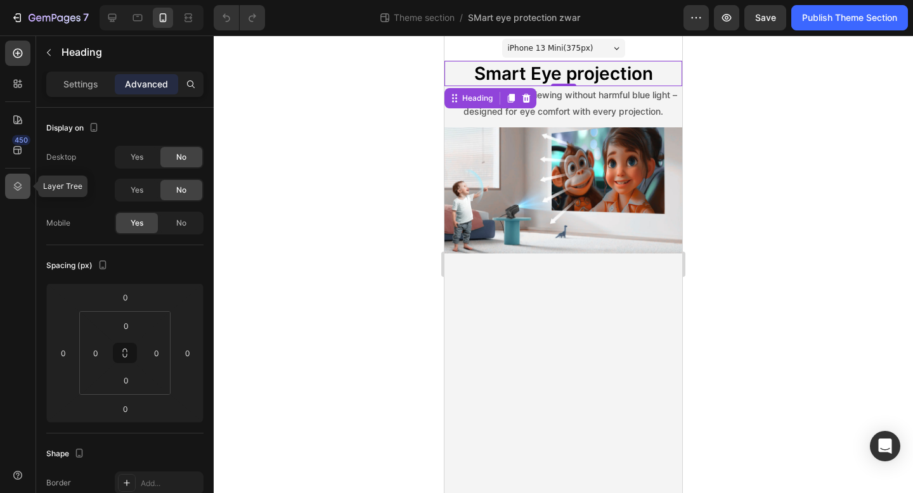
click at [11, 186] on icon at bounding box center [17, 186] width 13 height 13
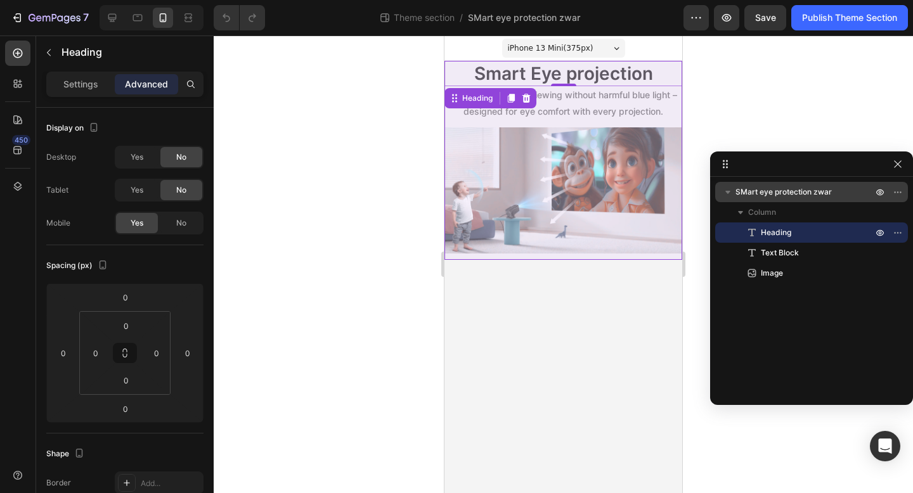
click at [764, 187] on span "SMart eye protection zwar" at bounding box center [784, 192] width 96 height 13
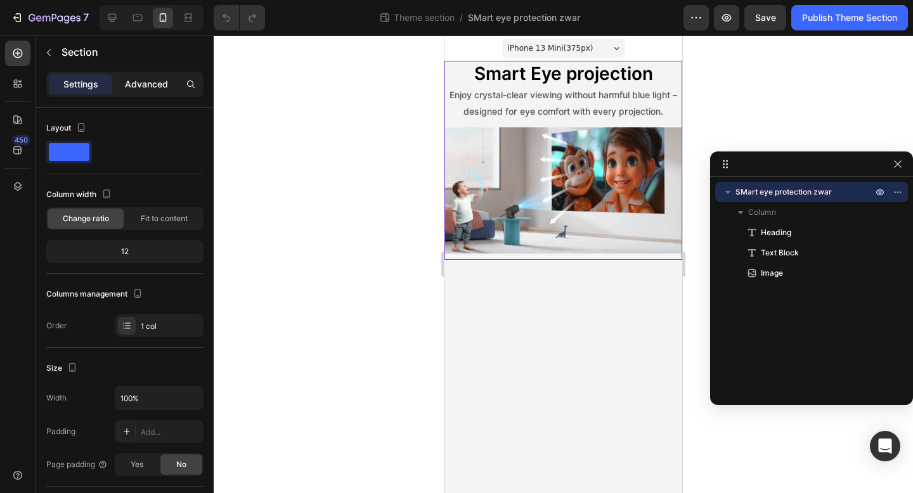
click at [146, 78] on p "Advanced" at bounding box center [146, 84] width 43 height 13
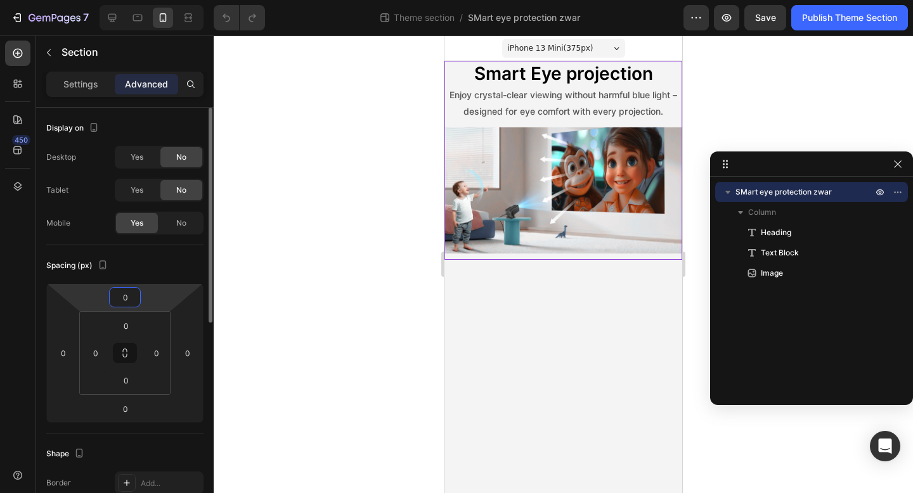
click at [130, 298] on input "0" at bounding box center [124, 297] width 25 height 19
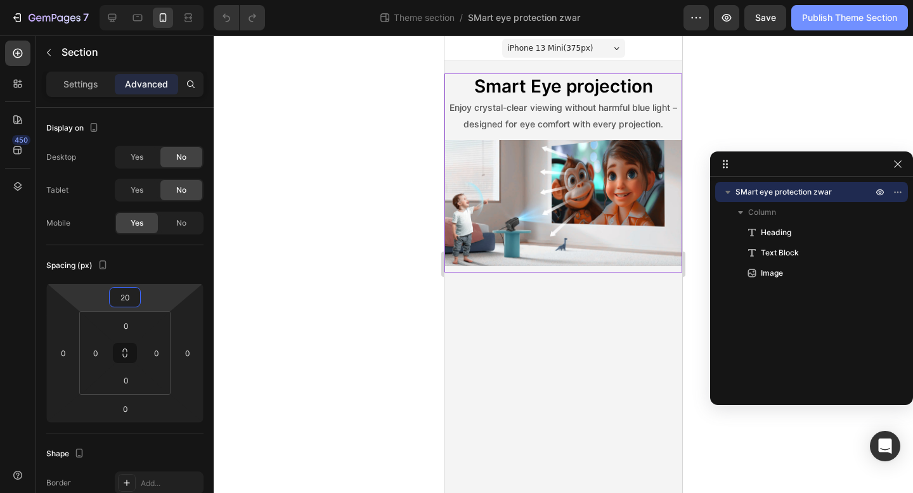
type input "20"
click at [879, 10] on button "Publish Theme Section" at bounding box center [849, 17] width 117 height 25
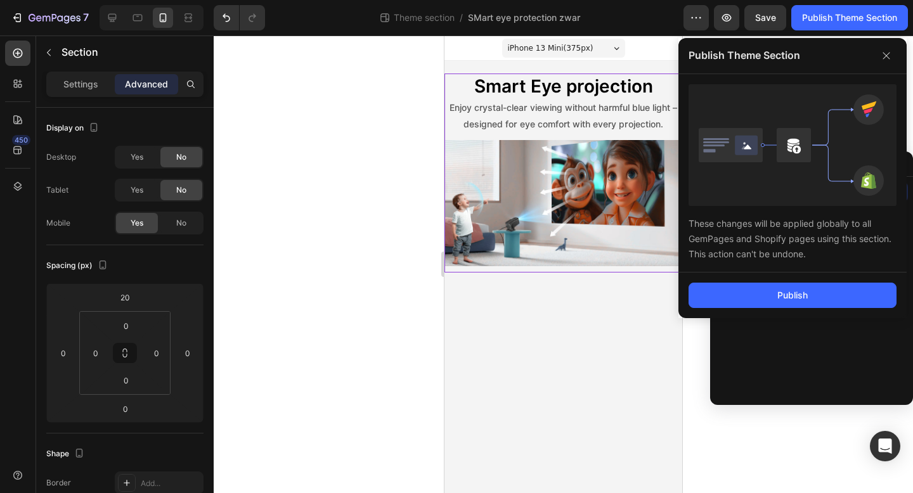
click at [741, 315] on div "Publish" at bounding box center [792, 296] width 228 height 46
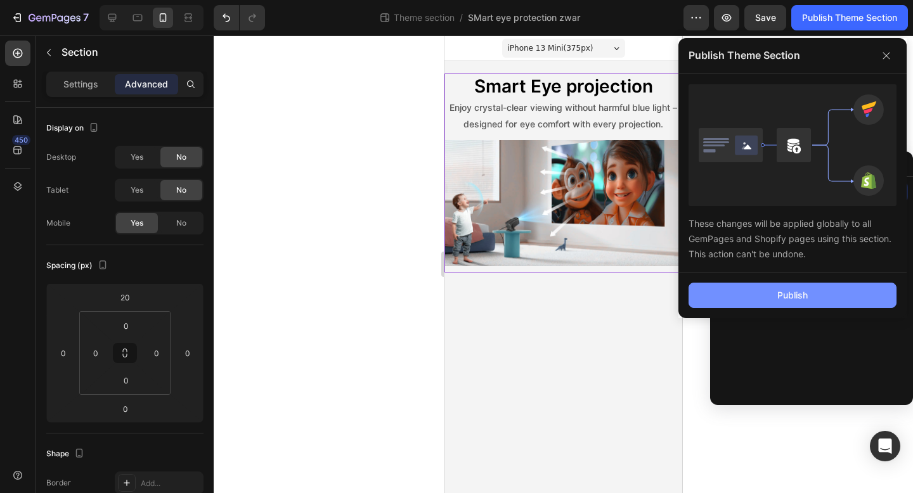
click at [740, 298] on button "Publish" at bounding box center [793, 295] width 208 height 25
